Goal: Check status

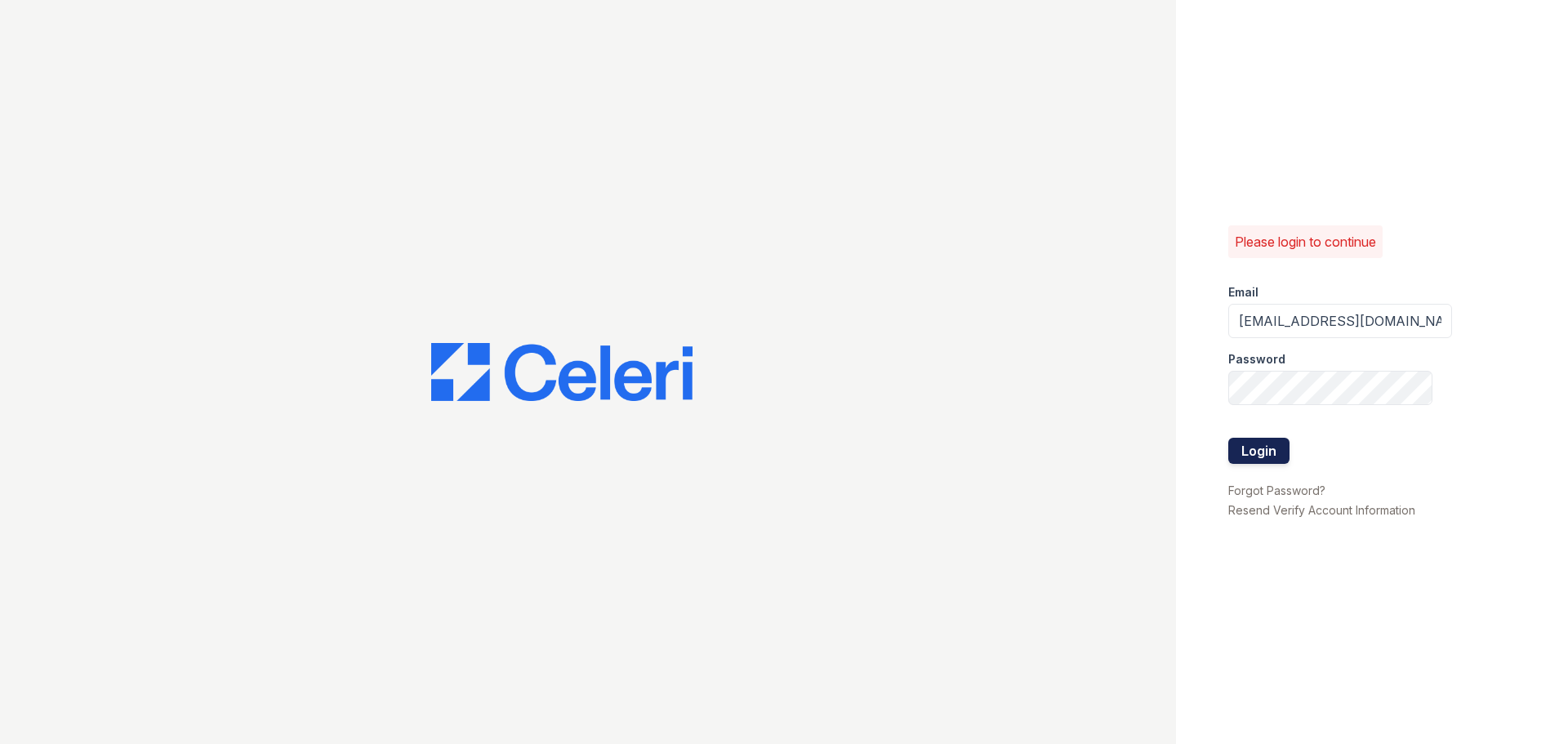
click at [1256, 449] on button "Login" at bounding box center [1259, 451] width 61 height 26
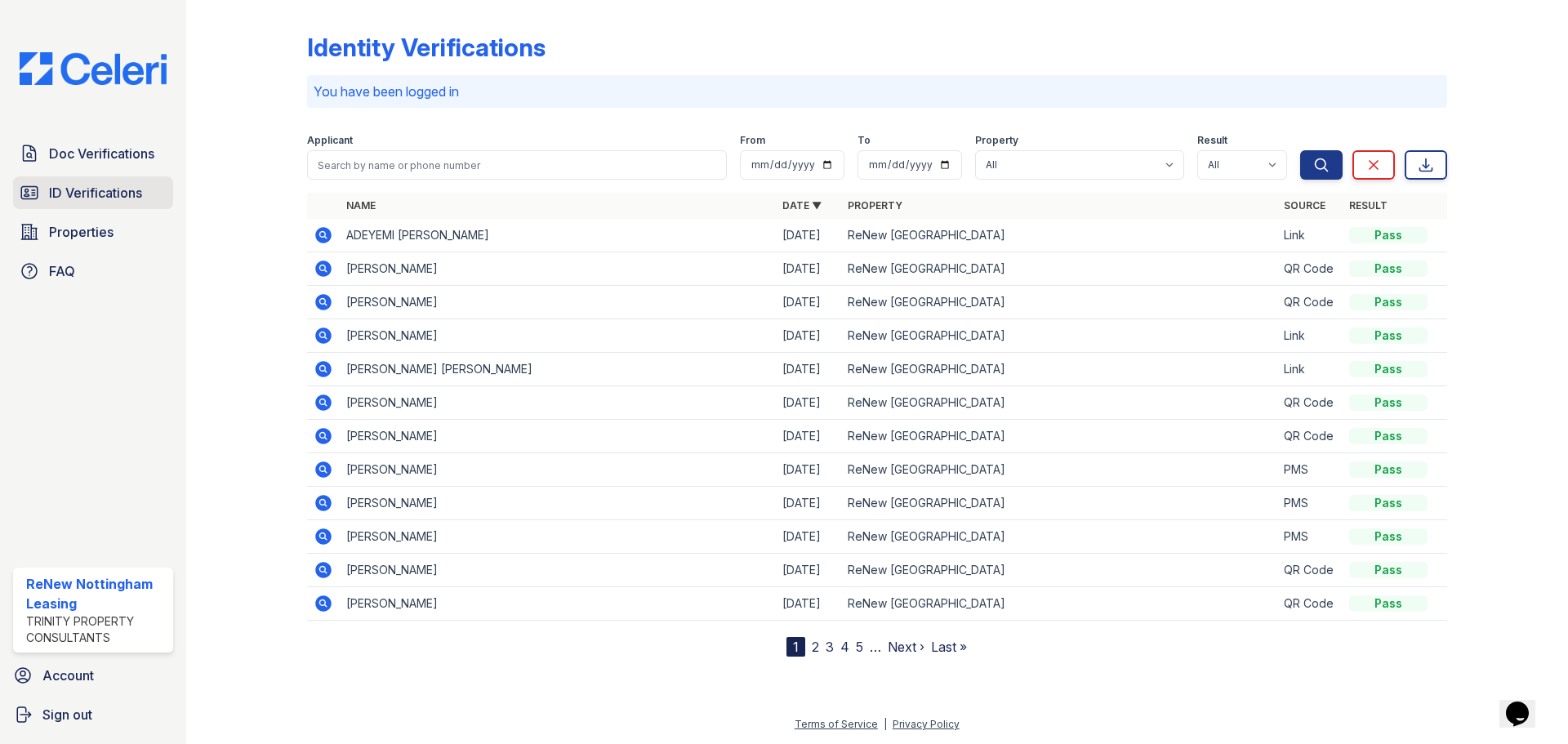
click at [100, 193] on span "ID Verifications" at bounding box center [95, 192] width 93 height 19
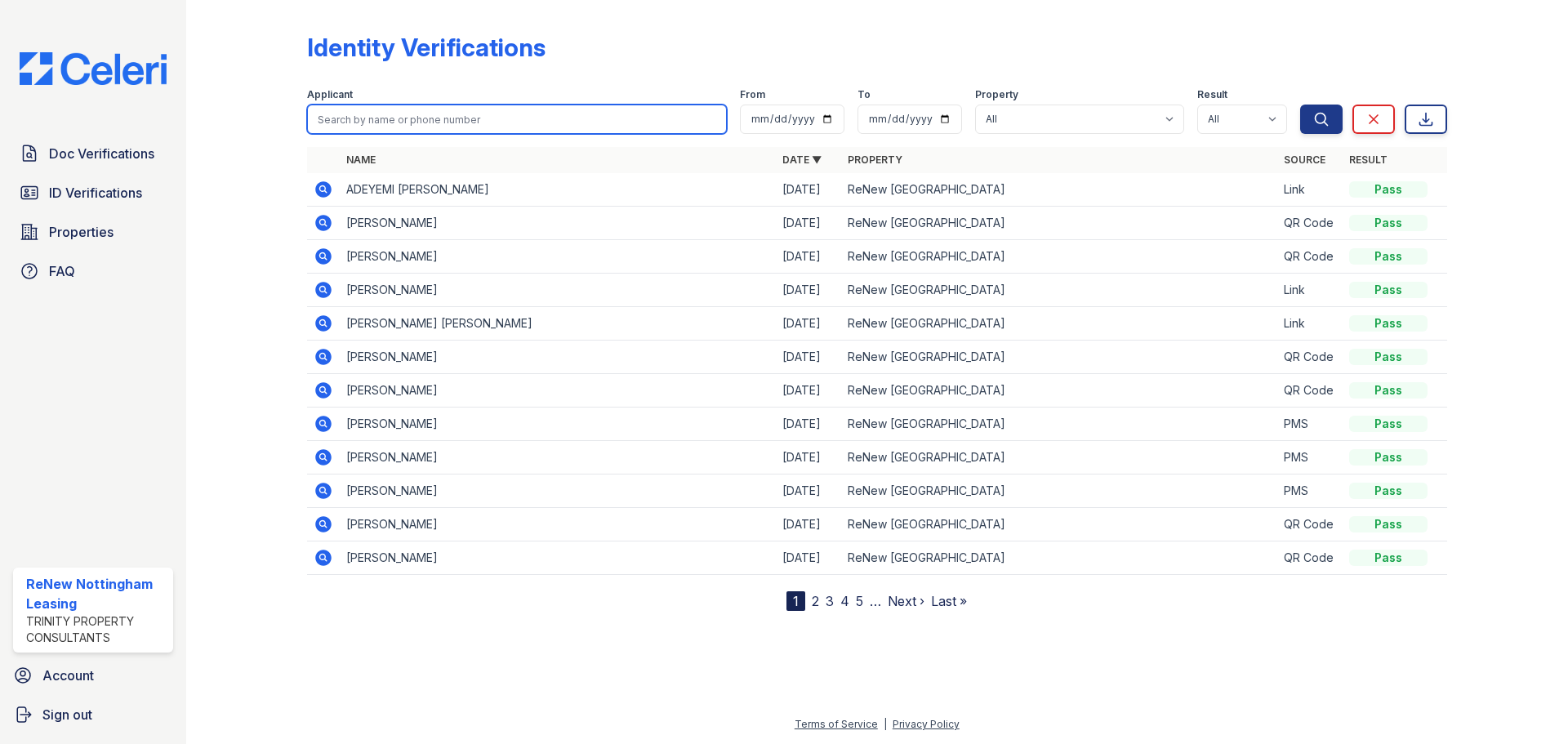
click at [442, 122] on input "search" at bounding box center [517, 119] width 420 height 30
type input "[PERSON_NAME]"
click at [1300, 105] on button "Search" at bounding box center [1321, 119] width 43 height 30
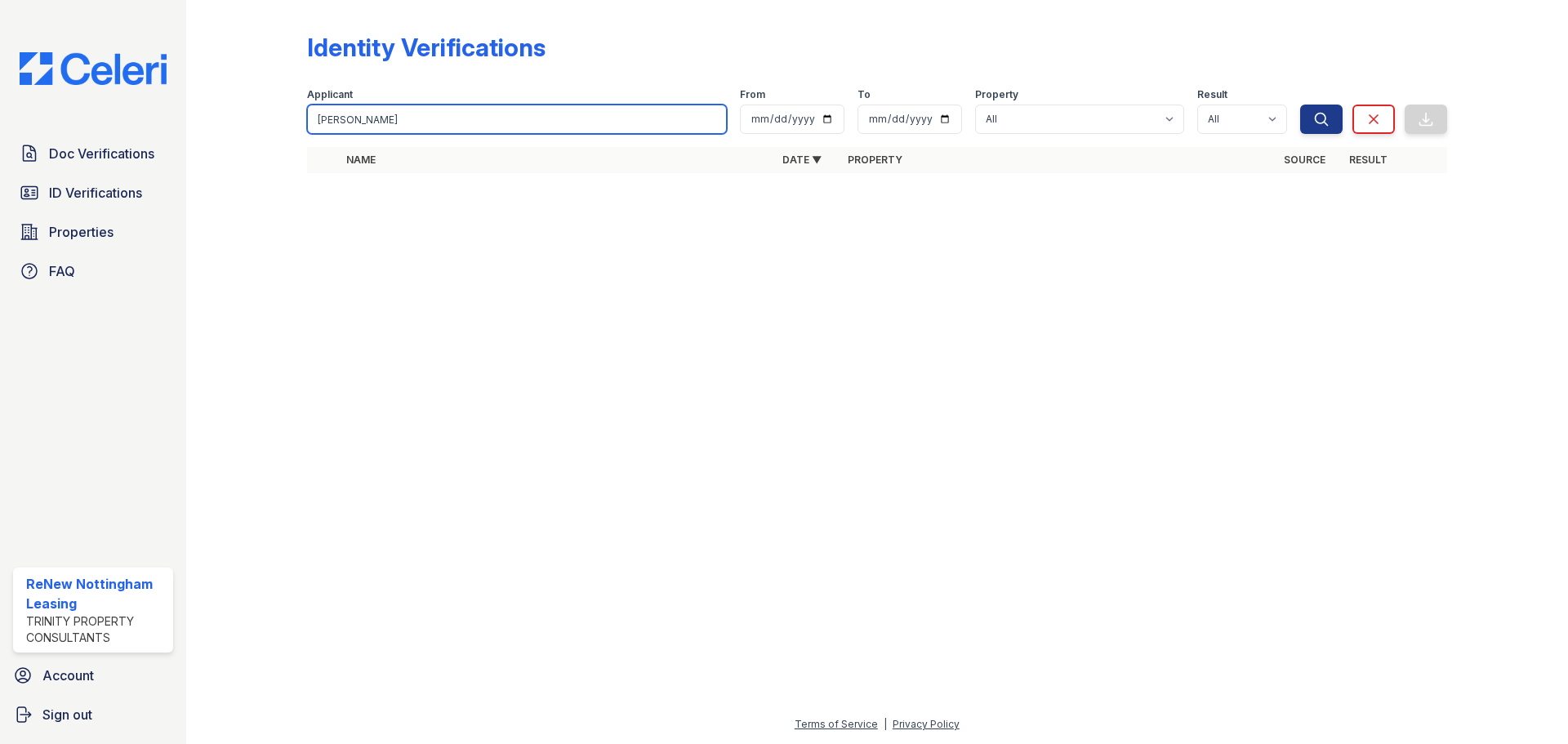
drag, startPoint x: 442, startPoint y: 122, endPoint x: 31, endPoint y: 113, distance: 411.1
click at [31, 113] on div "Doc Verifications ID Verifications Properties FAQ ReNew Nottingham Leasing Trin…" at bounding box center [784, 372] width 1568 height 744
